Goal: Transaction & Acquisition: Book appointment/travel/reservation

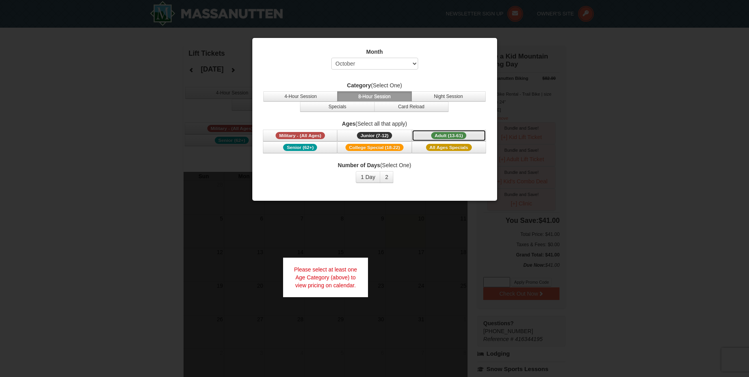
click at [428, 131] on button "Adult (13-61) (13 - 61)" at bounding box center [449, 136] width 74 height 12
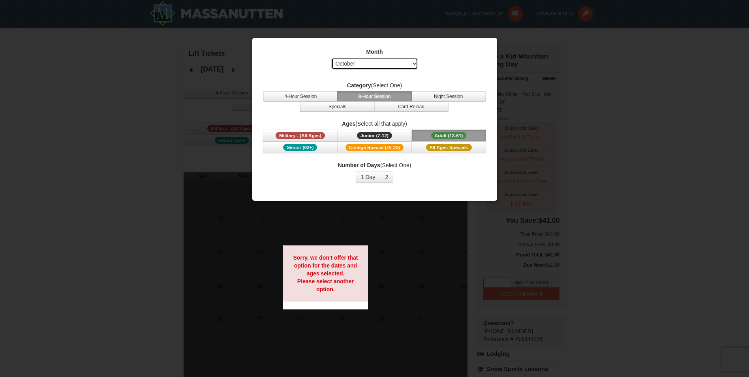
click at [373, 62] on select "Select October November December January February March April May June July Aug…" at bounding box center [374, 64] width 87 height 12
select select "1"
click at [331, 58] on select "Select October November December January February March April May June July Aug…" at bounding box center [374, 64] width 87 height 12
click at [329, 96] on button "4-Hour Session" at bounding box center [300, 96] width 74 height 10
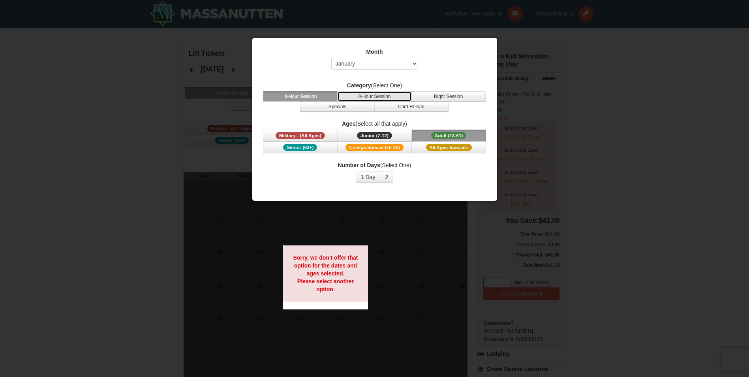
click at [354, 94] on button "8-Hour Session" at bounding box center [374, 96] width 74 height 10
click at [425, 93] on button "Night Session" at bounding box center [449, 96] width 74 height 10
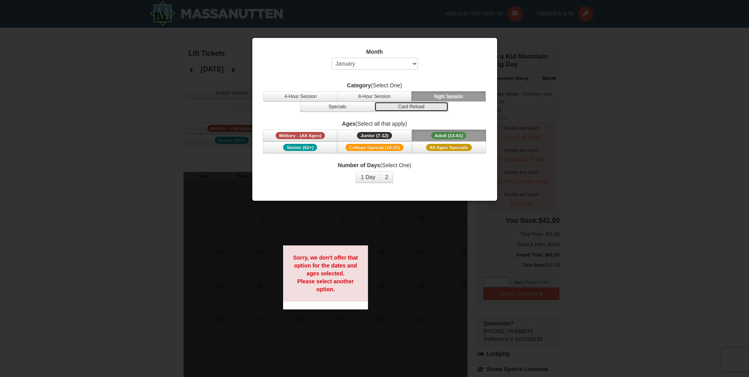
drag, startPoint x: 420, startPoint y: 105, endPoint x: 378, endPoint y: 109, distance: 42.5
click at [420, 105] on button "Card Reload" at bounding box center [412, 107] width 74 height 10
click at [337, 107] on button "Specials" at bounding box center [337, 107] width 74 height 10
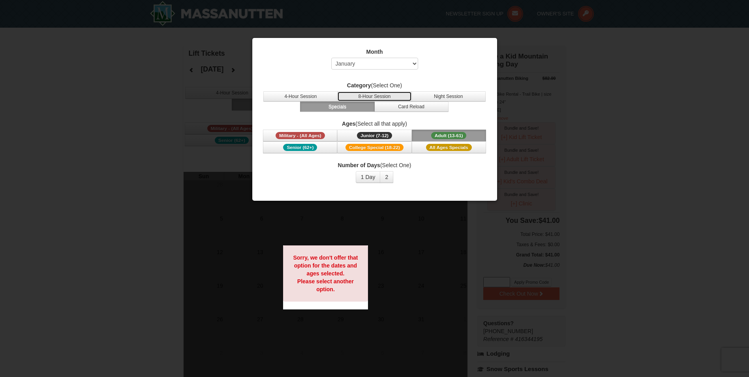
click at [367, 94] on button "8-Hour Session" at bounding box center [374, 96] width 74 height 10
click at [368, 178] on button "1 Day" at bounding box center [368, 177] width 25 height 12
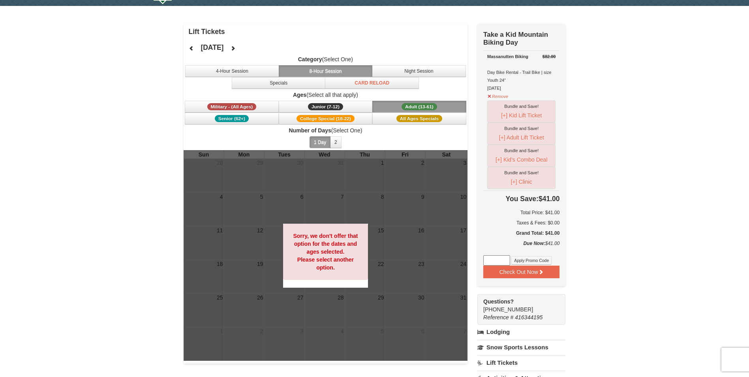
scroll to position [40, 0]
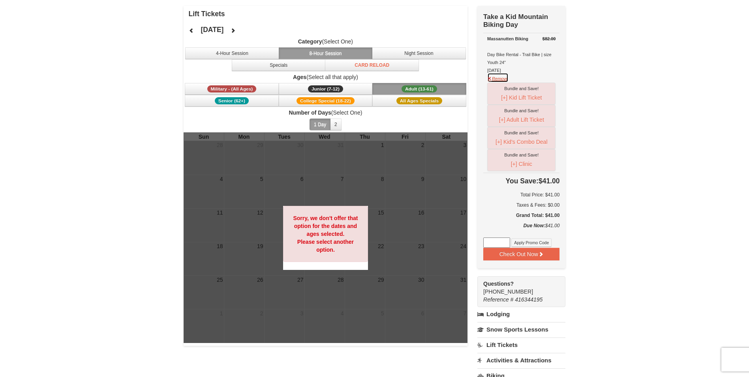
click at [498, 79] on button "Remove" at bounding box center [497, 78] width 21 height 10
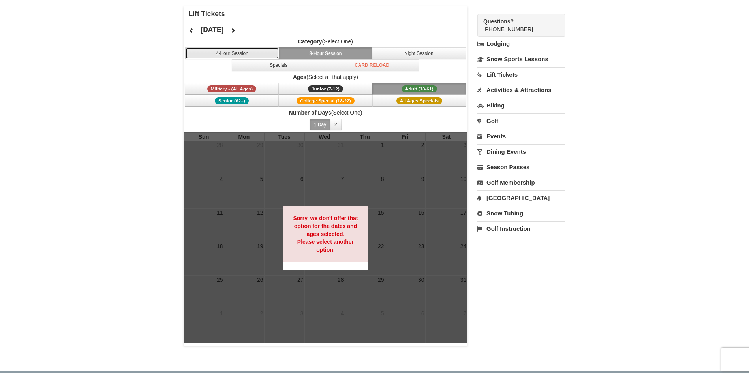
click at [272, 57] on button "4-Hour Session" at bounding box center [232, 53] width 94 height 12
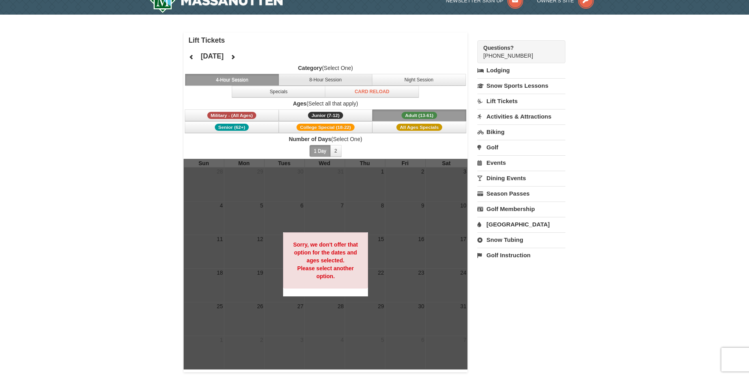
scroll to position [0, 0]
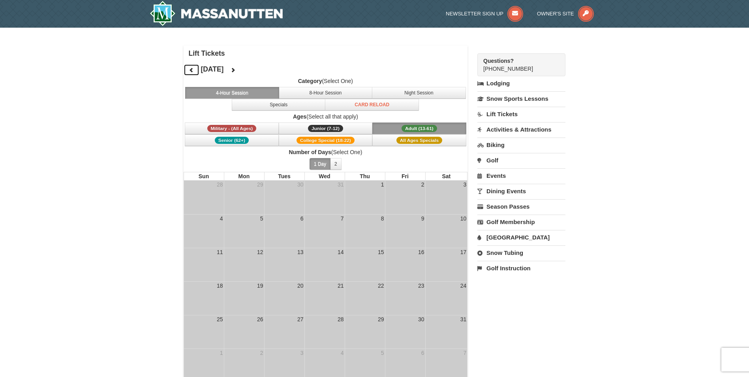
click at [189, 70] on icon at bounding box center [192, 70] width 6 height 6
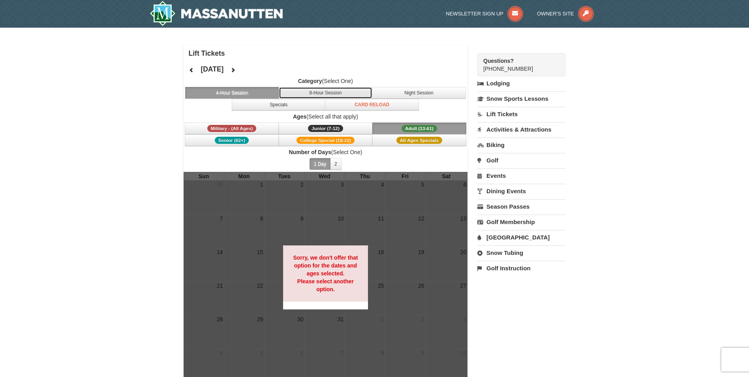
click at [303, 93] on button "8-Hour Session" at bounding box center [326, 93] width 94 height 12
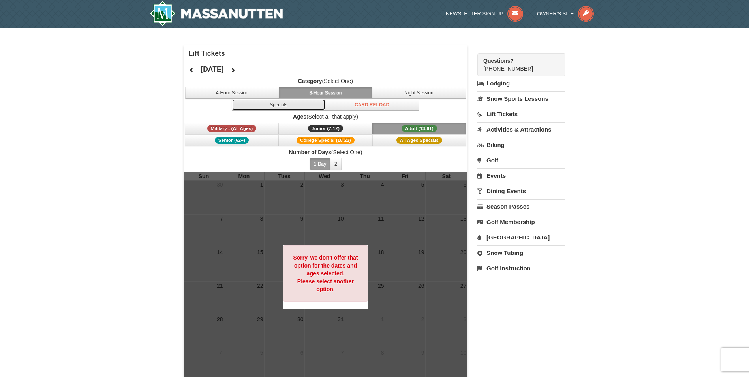
click at [301, 100] on button "Specials" at bounding box center [279, 105] width 94 height 12
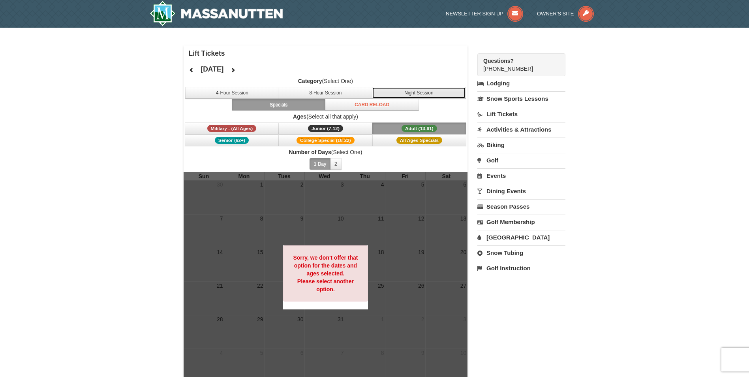
click at [407, 90] on button "Night Session" at bounding box center [419, 93] width 94 height 12
click at [307, 100] on button "Specials" at bounding box center [279, 105] width 94 height 12
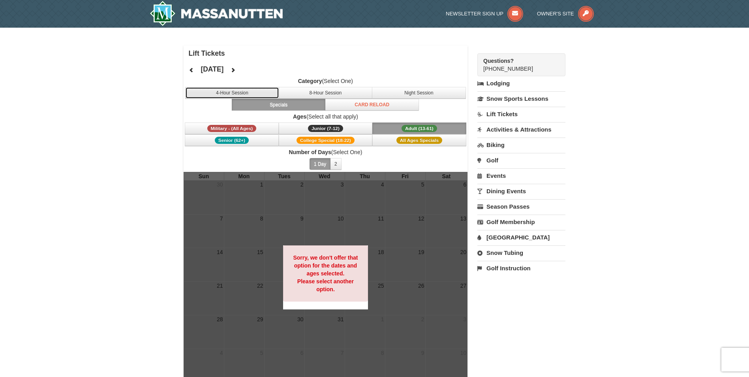
click at [245, 89] on button "4-Hour Session" at bounding box center [232, 93] width 94 height 12
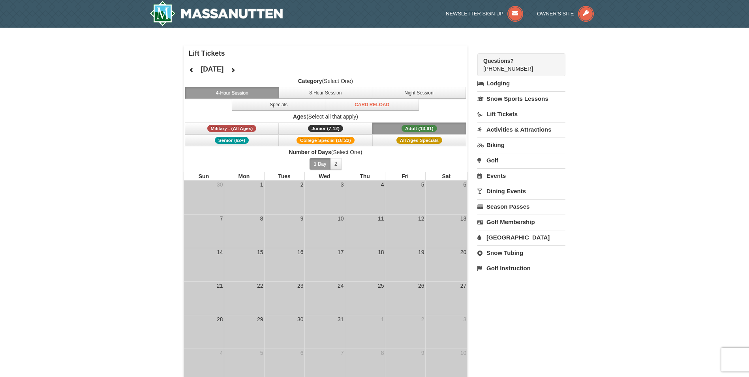
click at [281, 39] on div "× Lift Tickets [DATE] Category (Select One) 4-Hour Session 8-Hour Session Night…" at bounding box center [375, 215] width 398 height 359
click at [215, 44] on div "× Lift Tickets [DATE] Category (Select One) 4-Hour Session 8-Hour Session Night…" at bounding box center [375, 215] width 398 height 359
drag, startPoint x: 179, startPoint y: 49, endPoint x: 241, endPoint y: 52, distance: 62.5
click at [241, 52] on div "× Lift Tickets [DATE] Category (Select One) 4-Hour Session 8-Hour Session Night…" at bounding box center [375, 215] width 398 height 359
click at [237, 51] on h4 "Lift Tickets" at bounding box center [328, 53] width 279 height 8
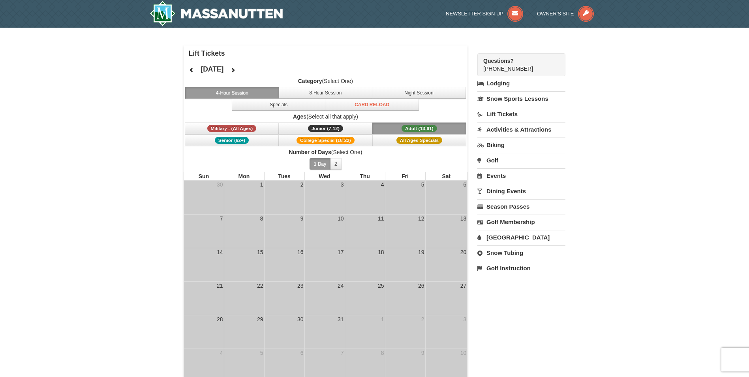
click at [160, 44] on div "× Lift Tickets [DATE] Category (Select One) 4-Hour Session 8-Hour Session Night…" at bounding box center [374, 215] width 749 height 375
